Goal: Task Accomplishment & Management: Manage account settings

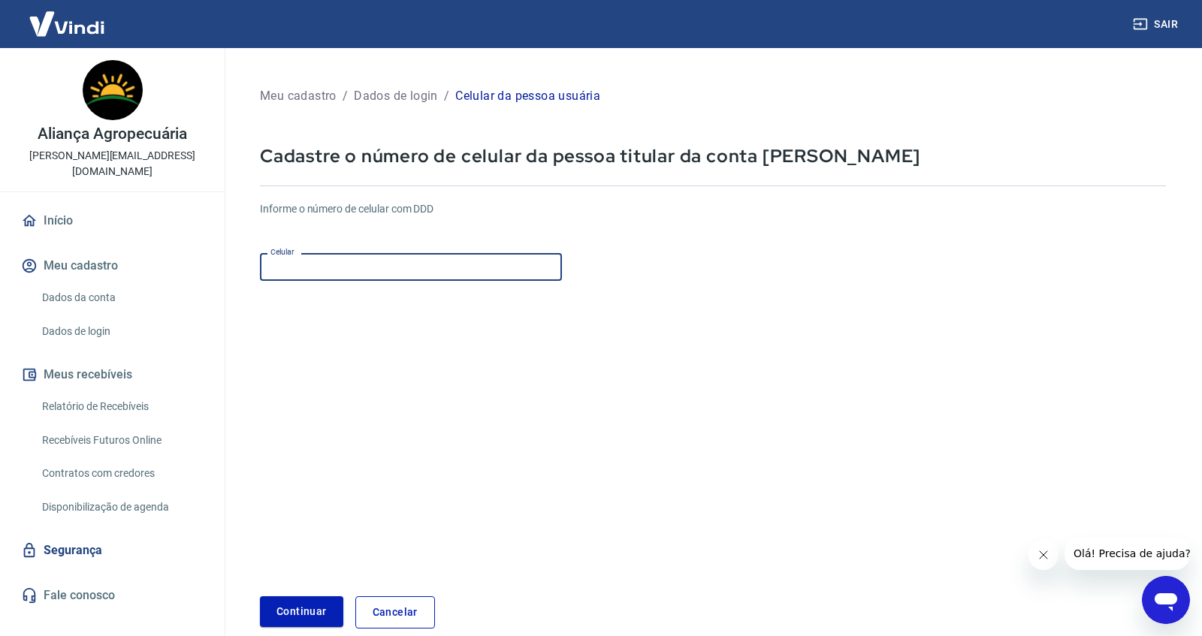
click at [369, 273] on input "Celular" at bounding box center [411, 267] width 302 height 28
type input "[PHONE_NUMBER]"
click at [485, 324] on form "Informe o número de celular com DDD Celular [PHONE_NUMBER] Celular Continuar Ca…" at bounding box center [713, 408] width 906 height 439
click at [315, 621] on button "Continuar" at bounding box center [301, 611] width 83 height 31
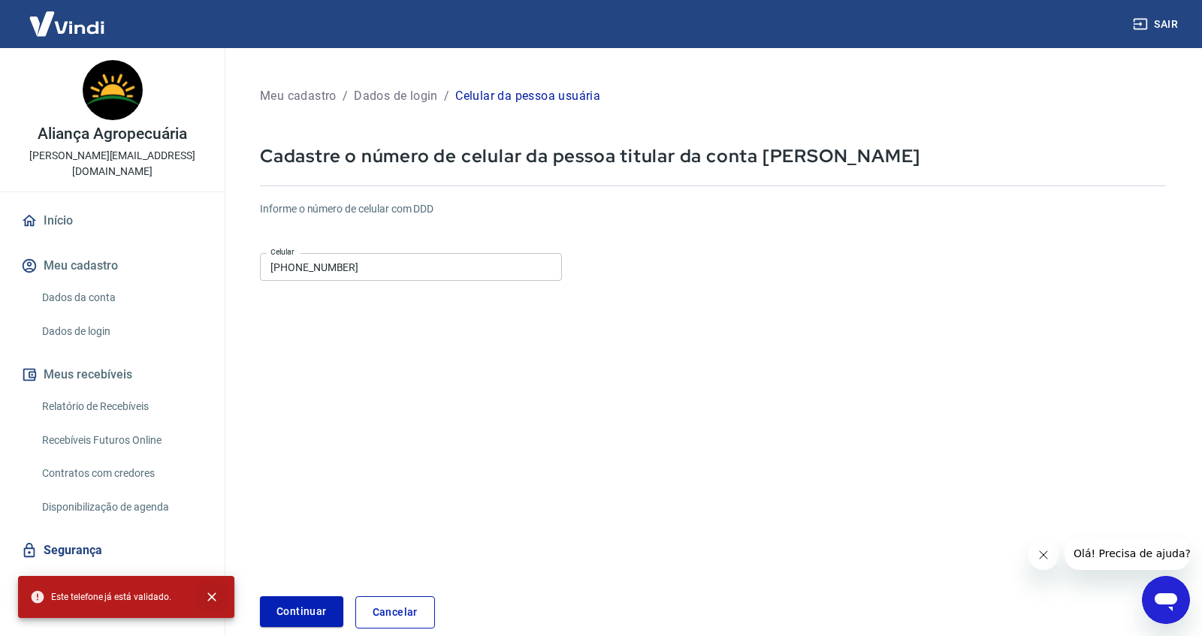
click at [210, 600] on icon "close" at bounding box center [211, 597] width 15 height 15
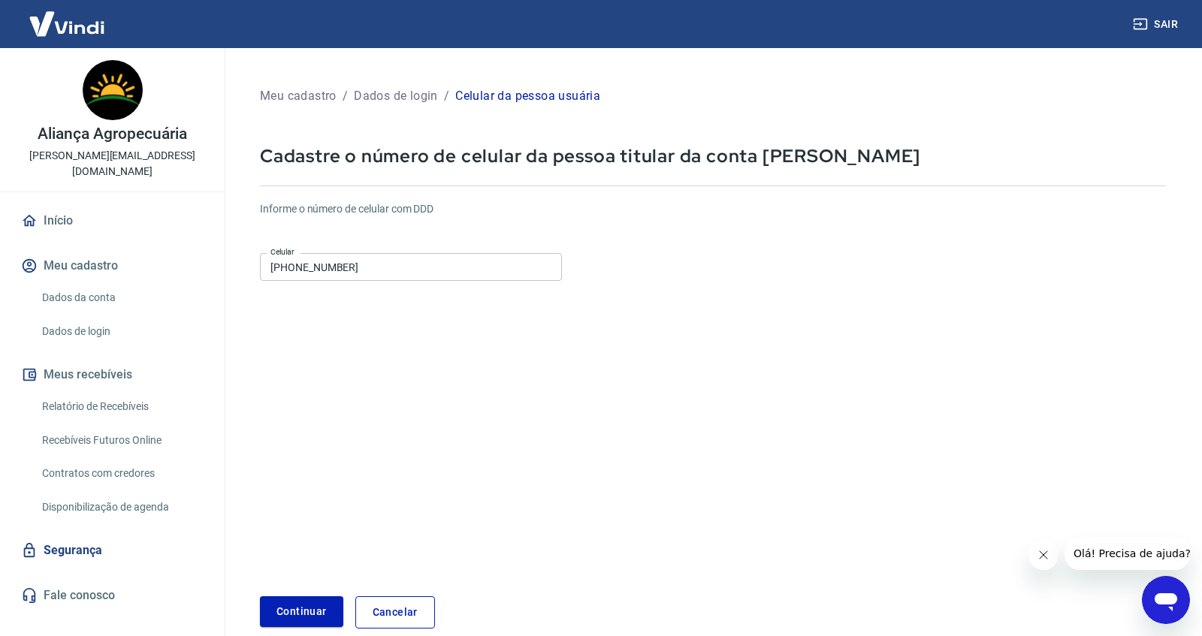
click at [368, 612] on link "Cancelar" at bounding box center [395, 612] width 80 height 32
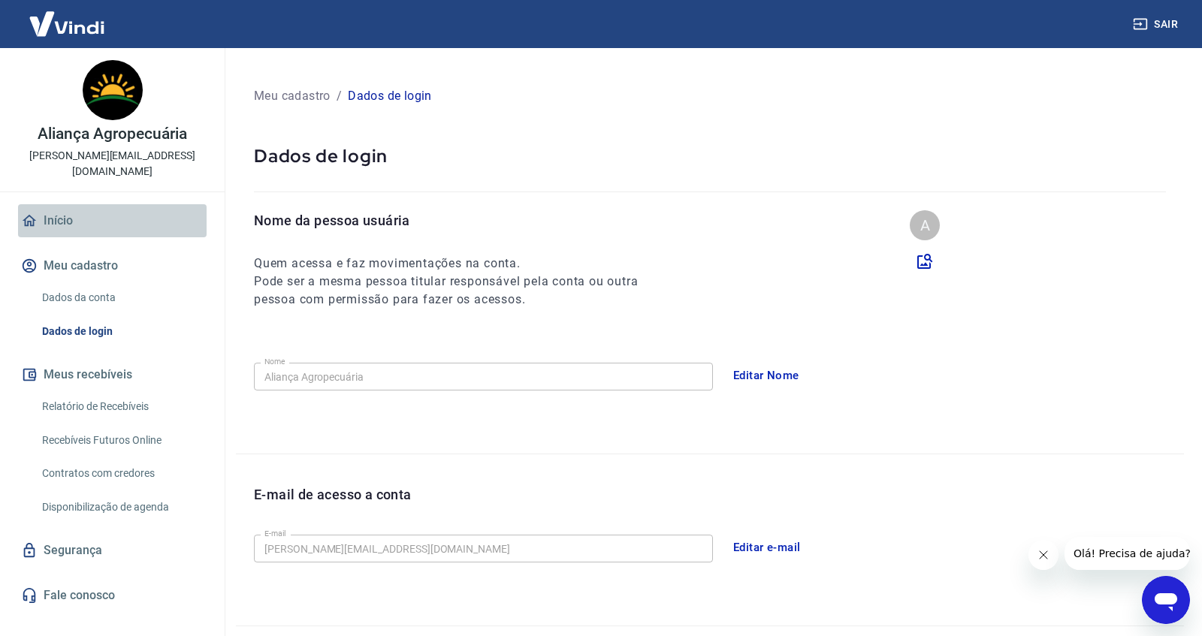
click at [78, 216] on link "Início" at bounding box center [112, 220] width 188 height 33
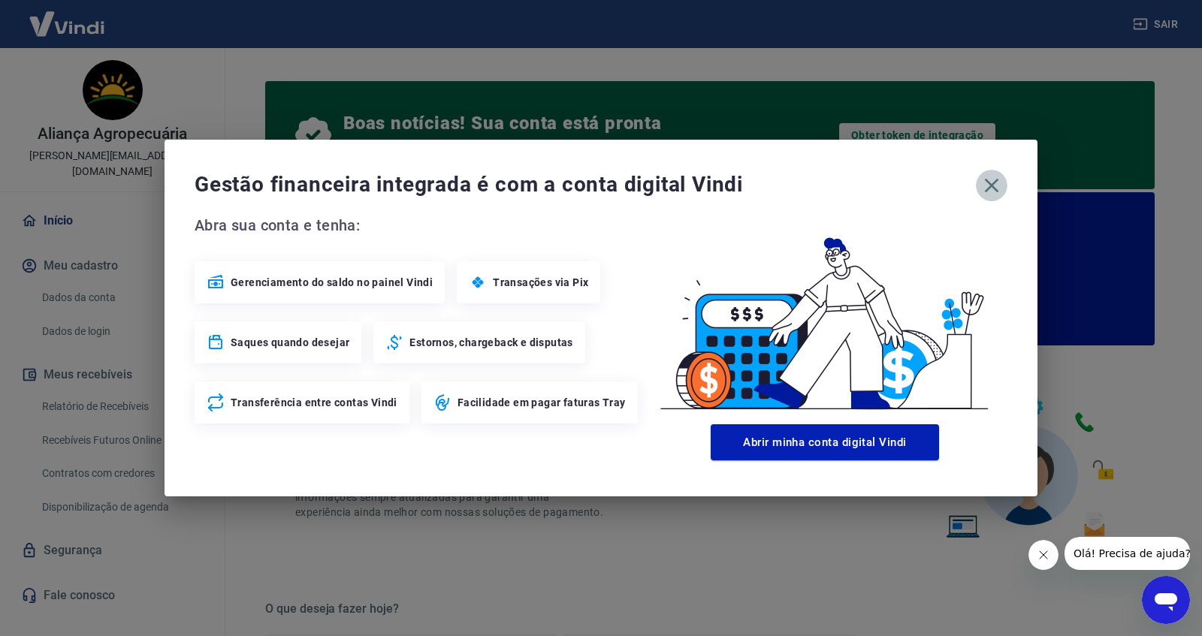
click at [986, 182] on icon "button" at bounding box center [992, 186] width 14 height 14
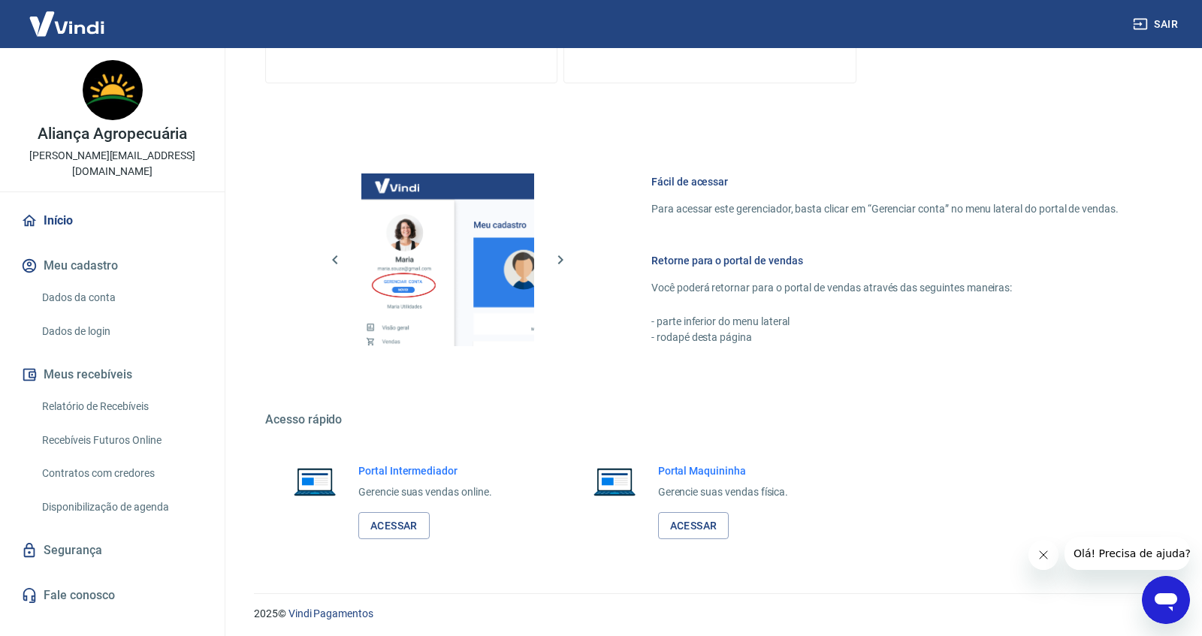
scroll to position [799, 0]
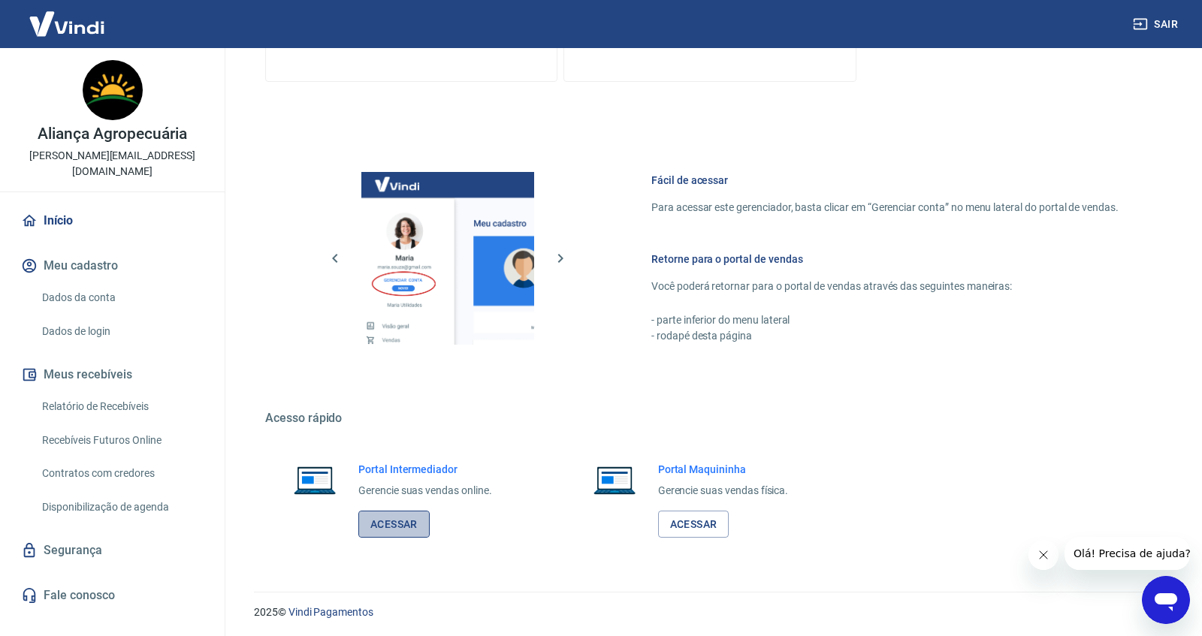
click at [391, 527] on link "Acessar" at bounding box center [393, 525] width 71 height 28
